Goal: Information Seeking & Learning: Learn about a topic

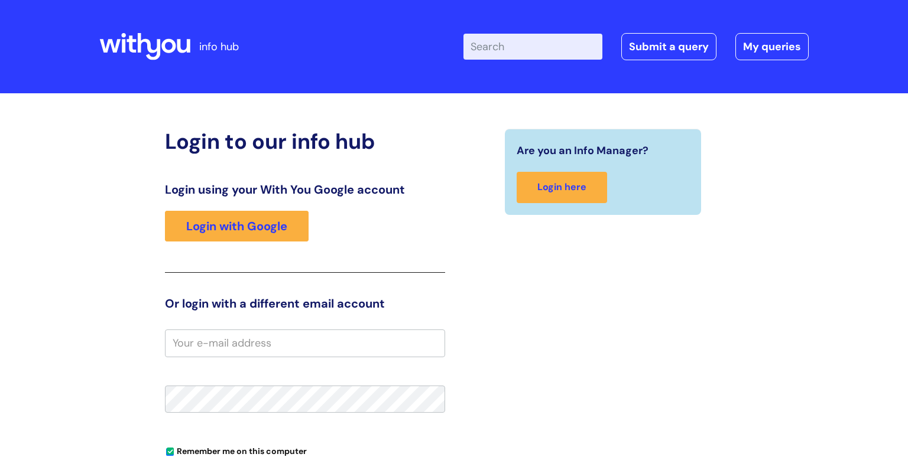
click at [532, 51] on input "Enter your search term here..." at bounding box center [532, 47] width 139 height 26
type input "toil"
click button "Search" at bounding box center [0, 0] width 0 height 0
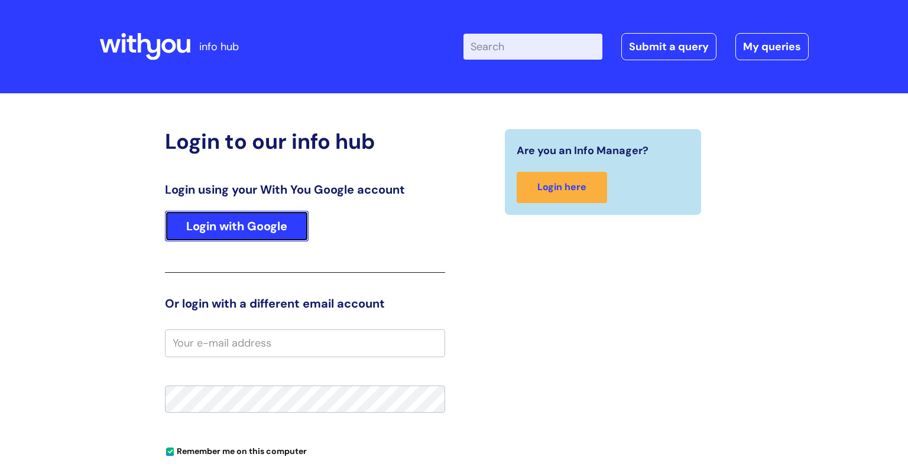
click at [284, 227] on link "Login with Google" at bounding box center [237, 226] width 144 height 31
click at [291, 221] on link "Login with Google" at bounding box center [237, 226] width 144 height 31
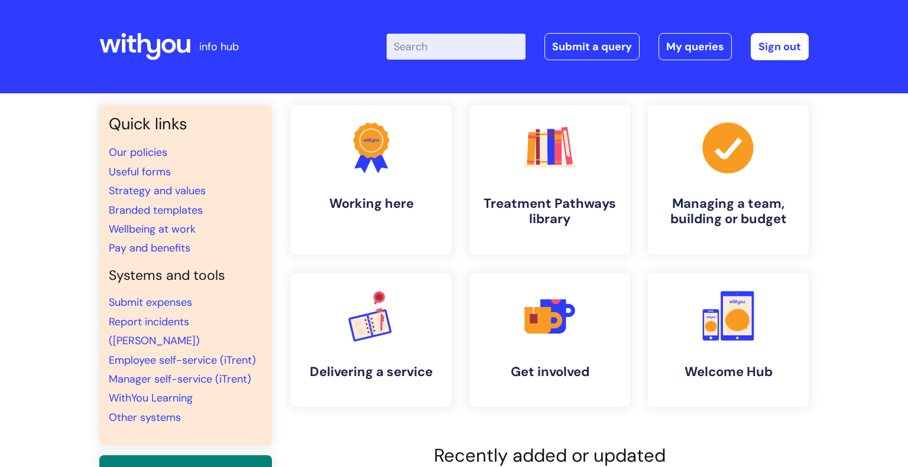
click at [449, 53] on input "Enter your search term here..." at bounding box center [456, 47] width 139 height 26
type input "toil"
click button "Search" at bounding box center [0, 0] width 0 height 0
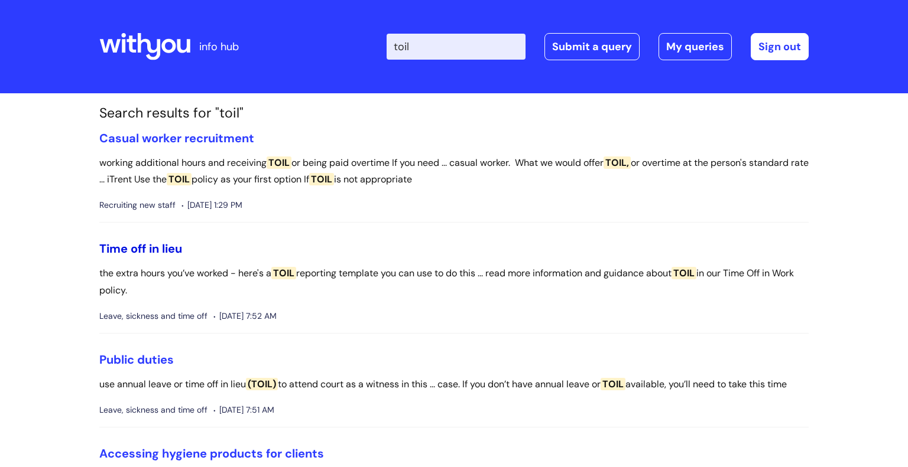
click at [147, 246] on link "Time off in lieu" at bounding box center [140, 248] width 83 height 15
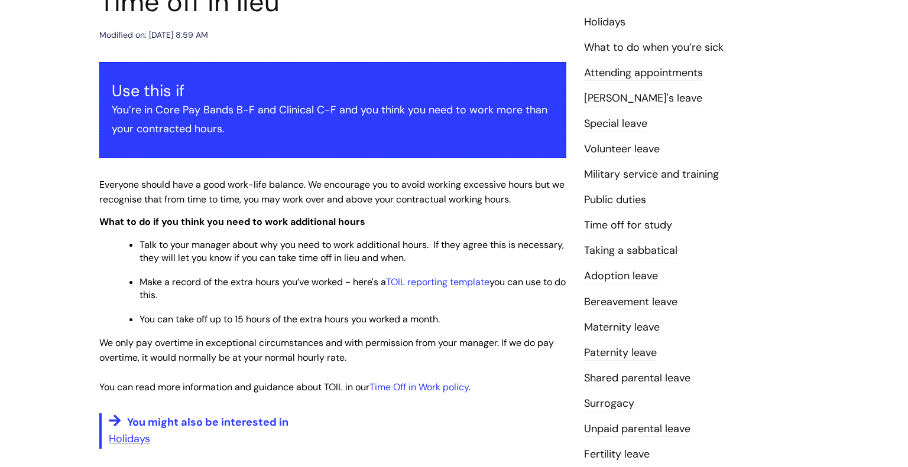
scroll to position [162, 0]
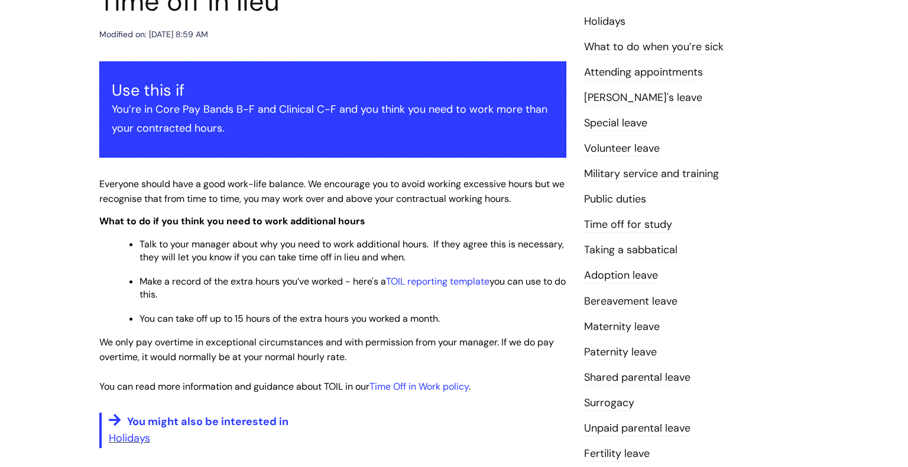
click at [424, 219] on p "What to do if you think you need to work additional hours" at bounding box center [332, 221] width 467 height 15
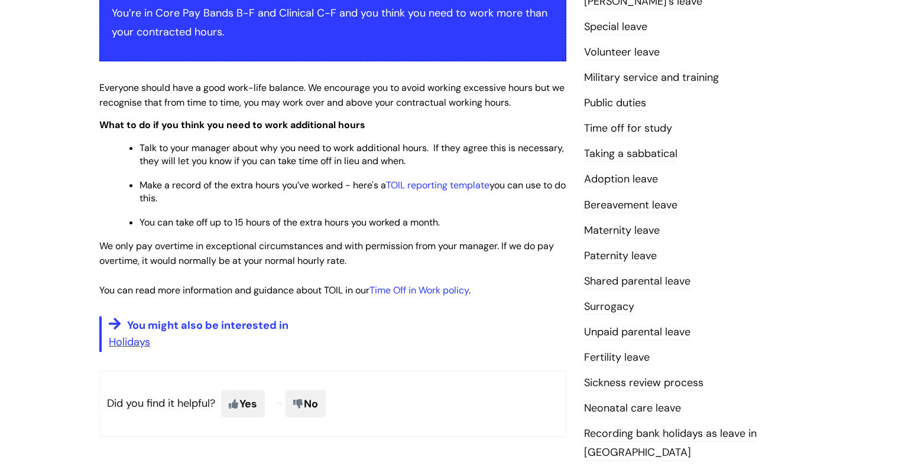
scroll to position [235, 0]
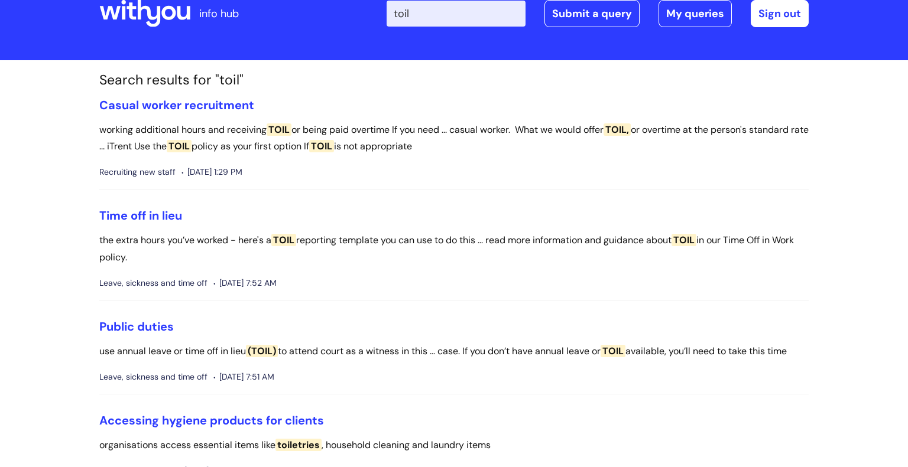
scroll to position [38, 0]
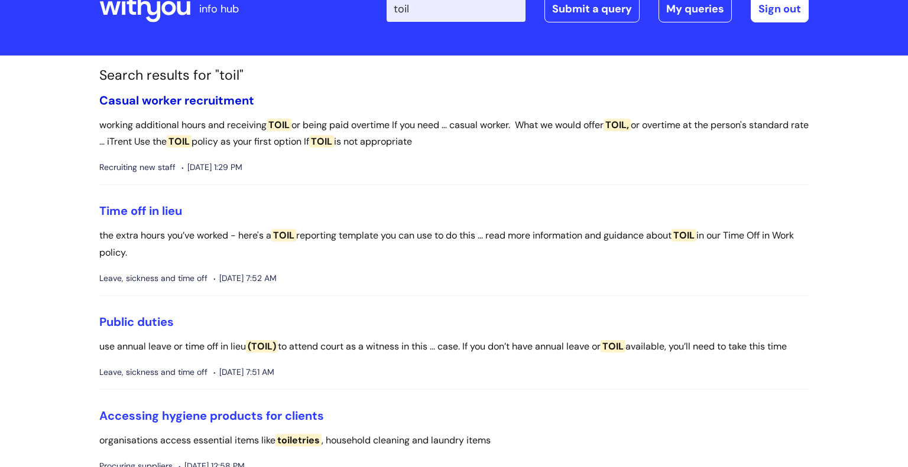
click at [189, 101] on link "Casual worker recruitment" at bounding box center [176, 100] width 155 height 15
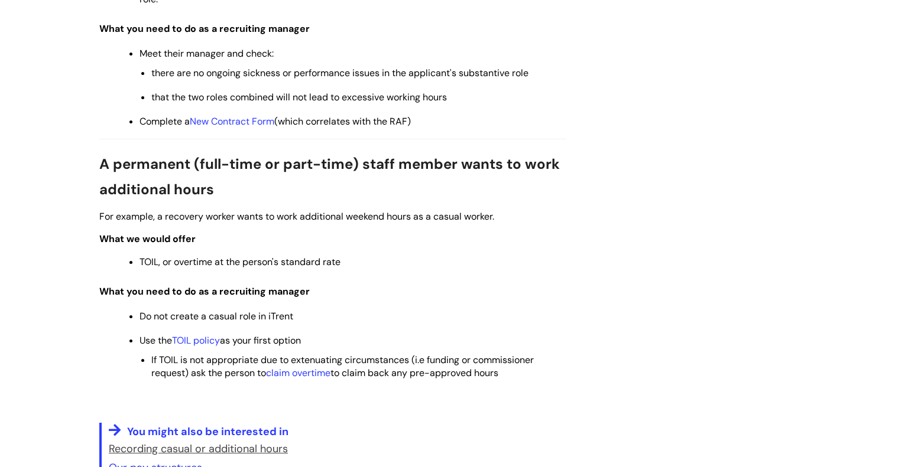
scroll to position [872, 0]
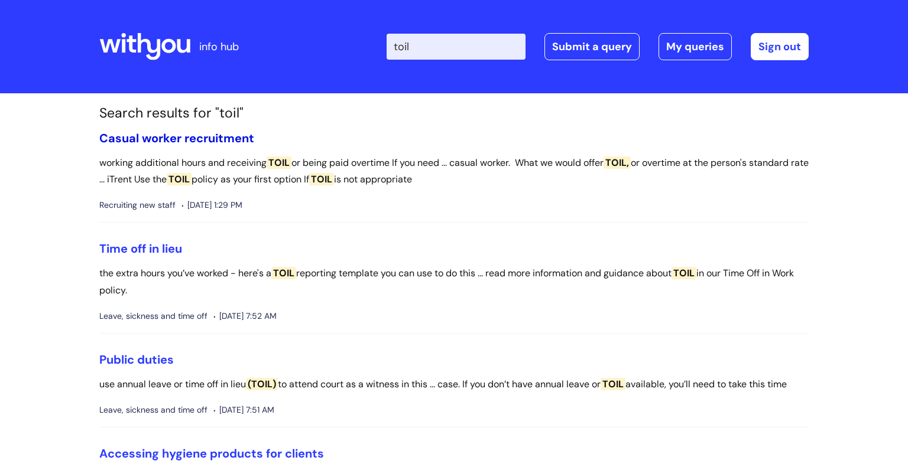
click at [148, 134] on link "Casual worker recruitment" at bounding box center [176, 138] width 155 height 15
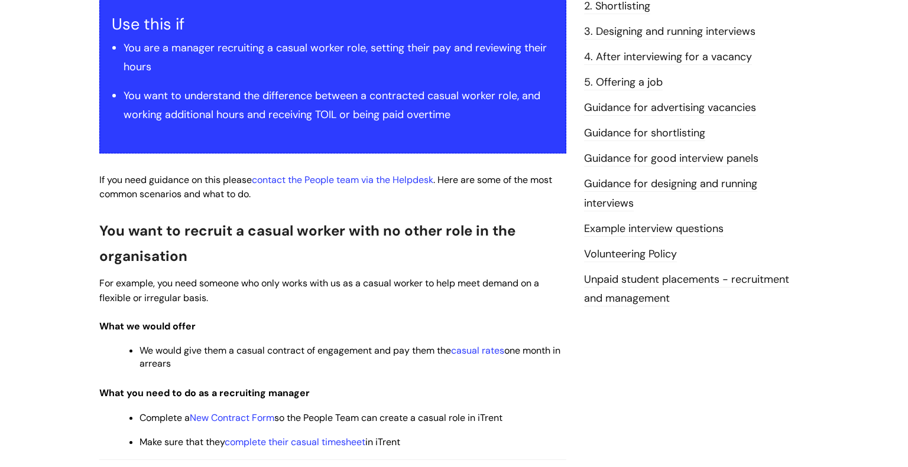
scroll to position [229, 0]
